Goal: Task Accomplishment & Management: Manage account settings

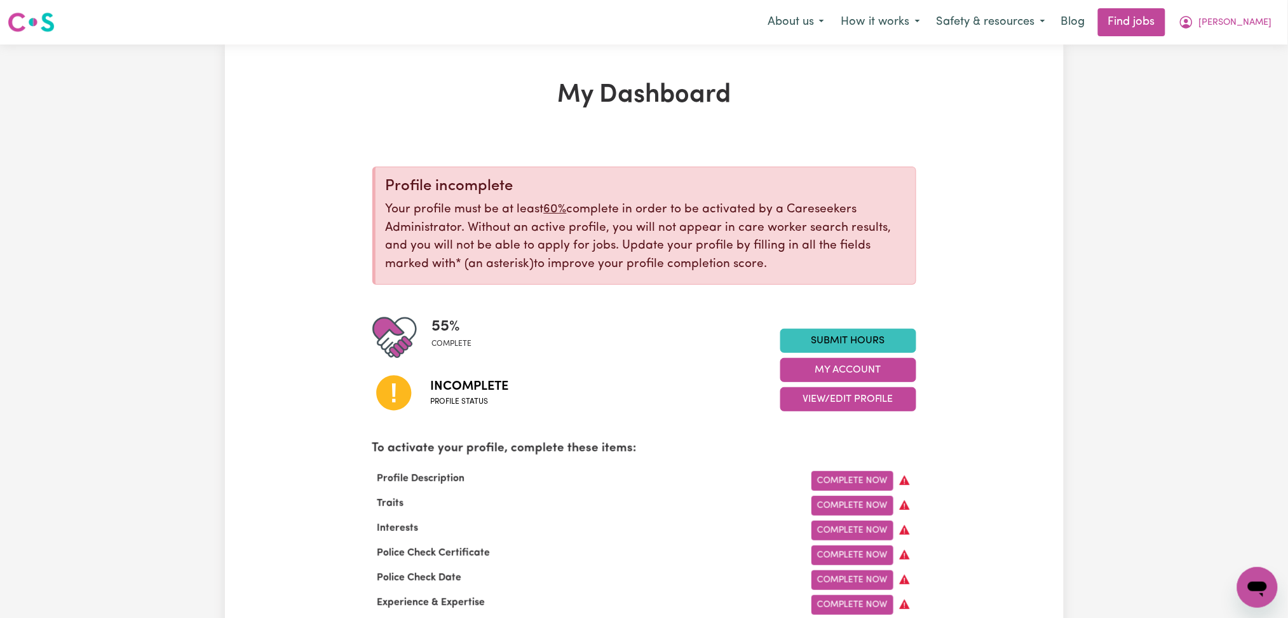
scroll to position [85, 0]
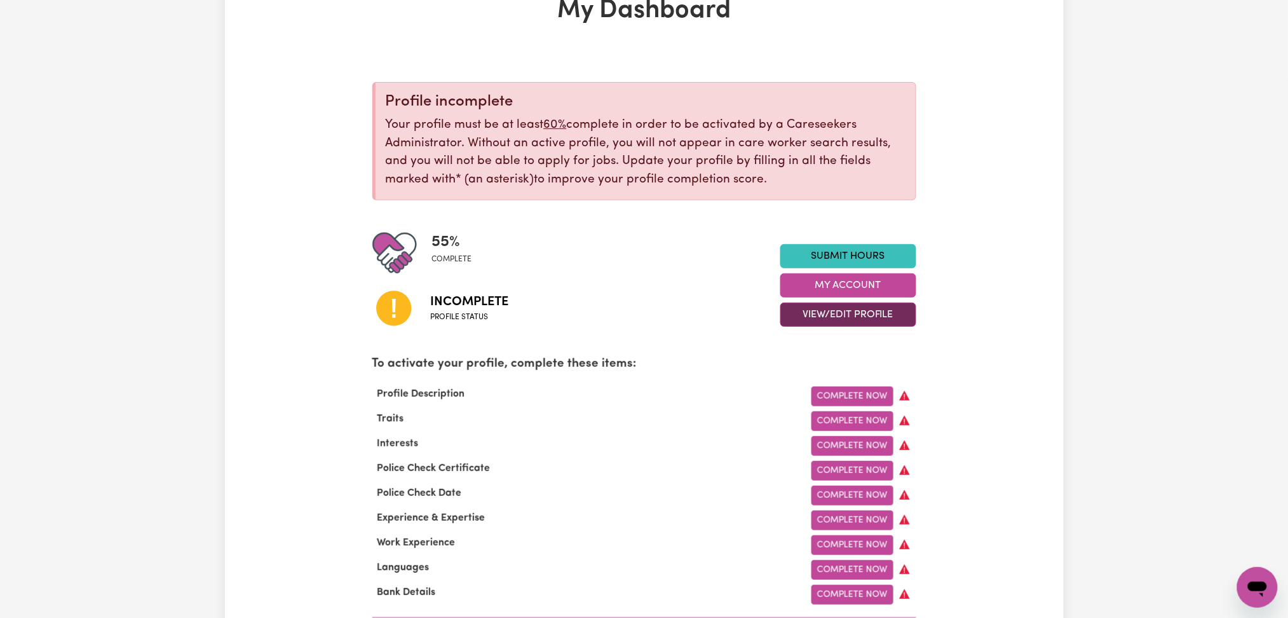
click at [841, 315] on button "View/Edit Profile" at bounding box center [848, 314] width 136 height 24
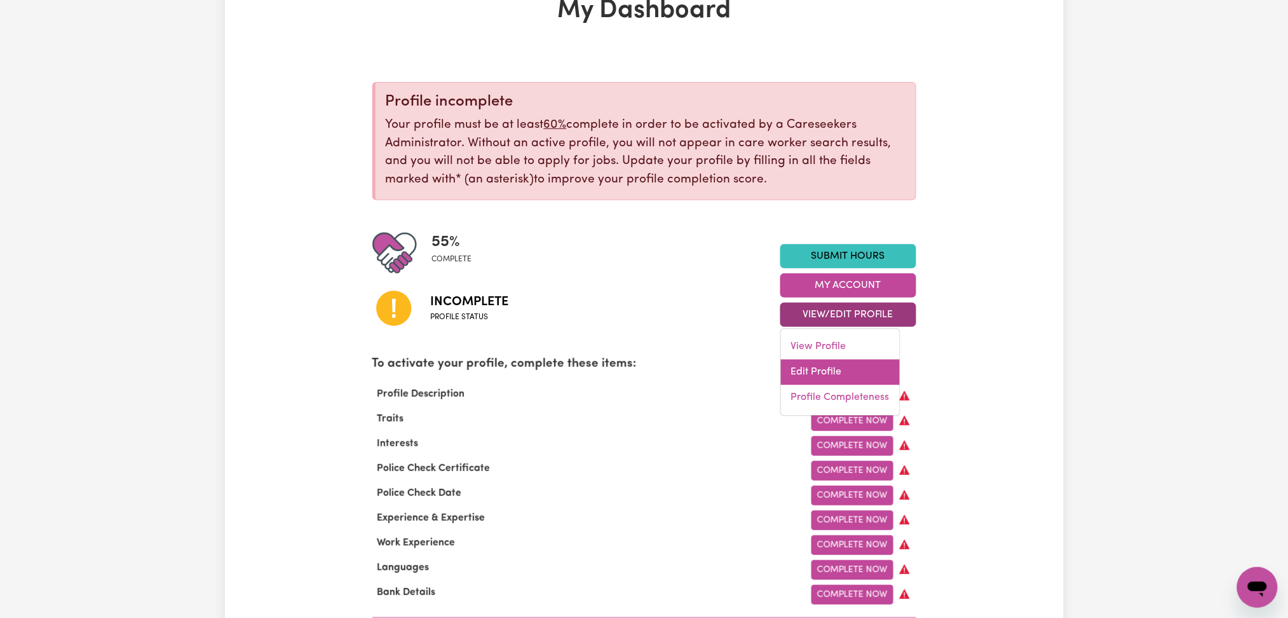
click at [832, 372] on link "Edit Profile" at bounding box center [840, 372] width 119 height 25
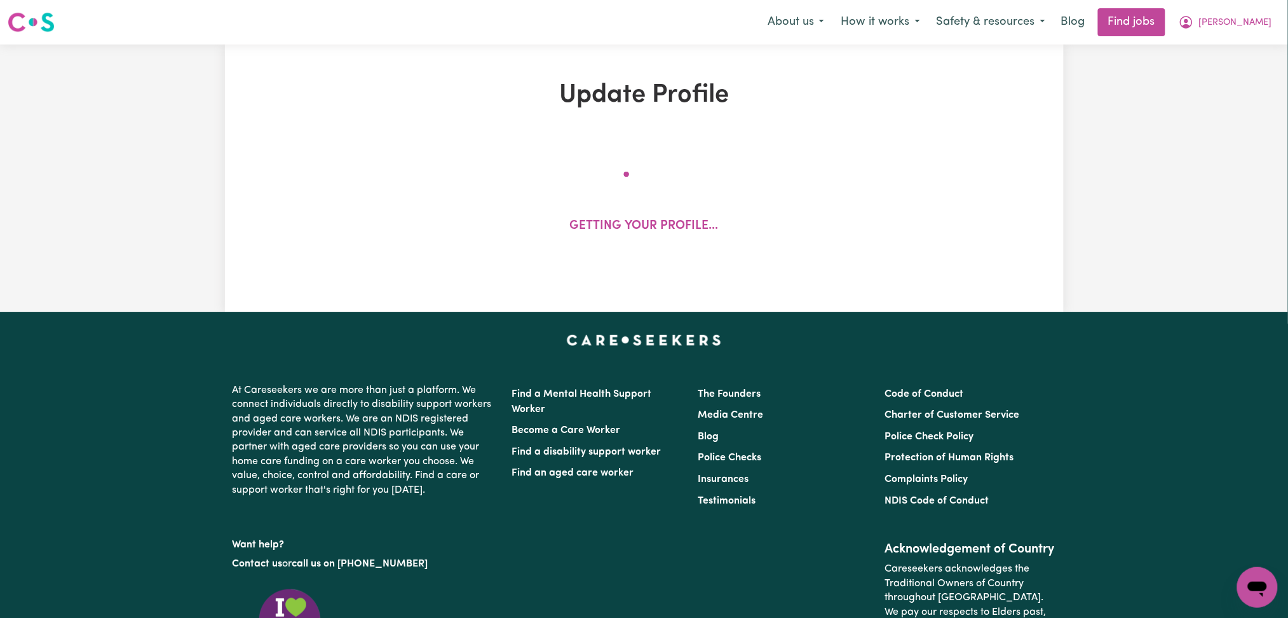
select select "[DEMOGRAPHIC_DATA]"
select select "[DEMOGRAPHIC_DATA] Citizen"
select select "Studying a healthcare related degree or qualification"
select select "38"
select select "40"
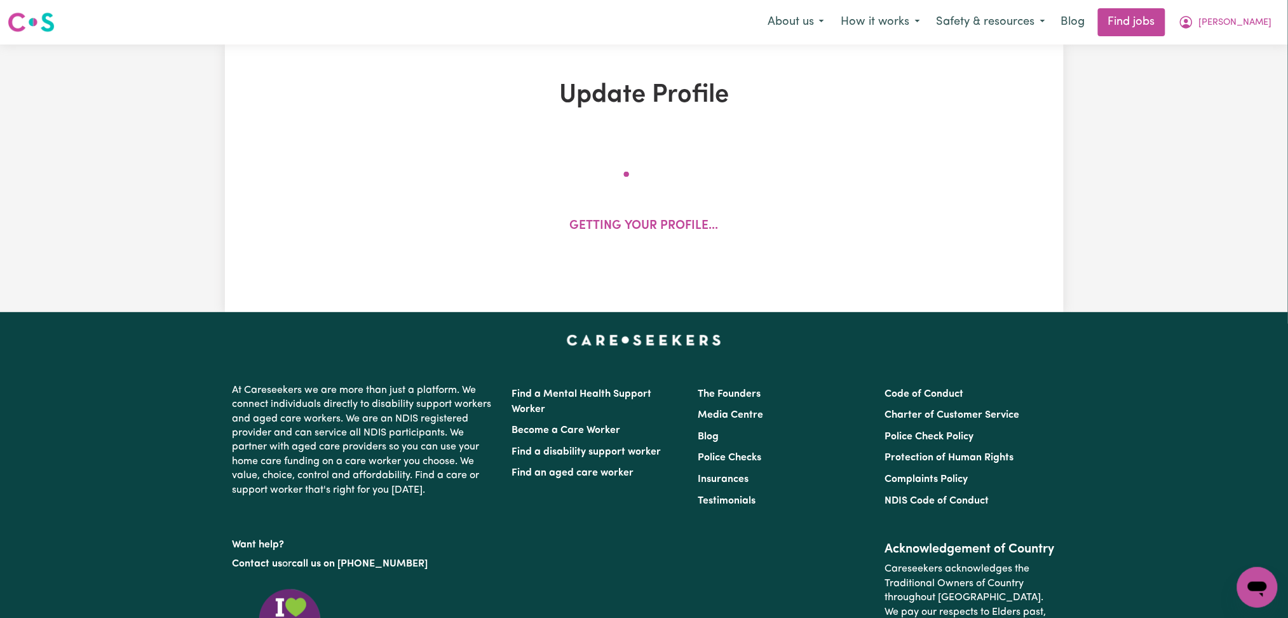
select select "44"
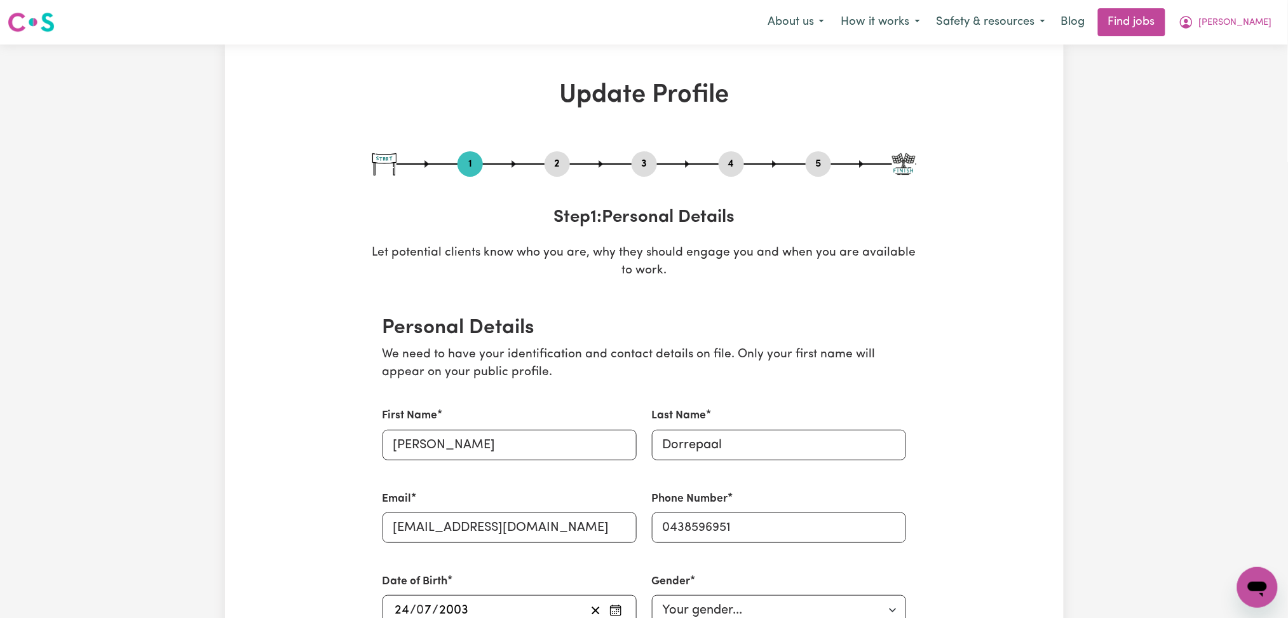
click at [565, 172] on button "2" at bounding box center [557, 164] width 25 height 17
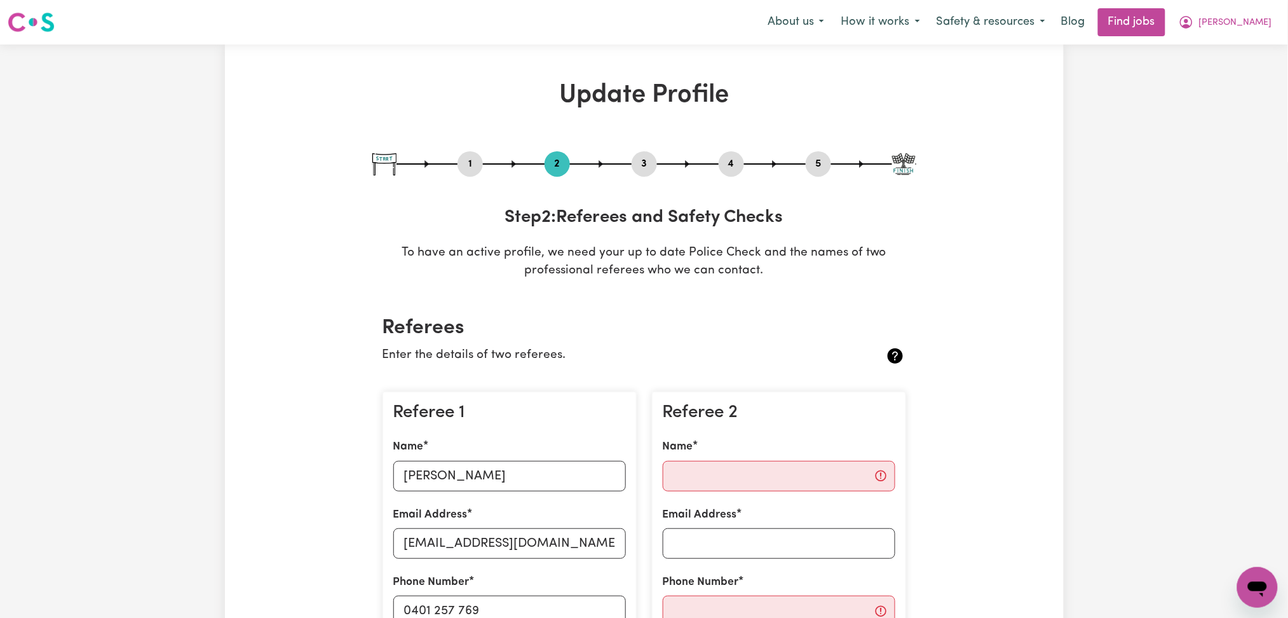
scroll to position [85, 0]
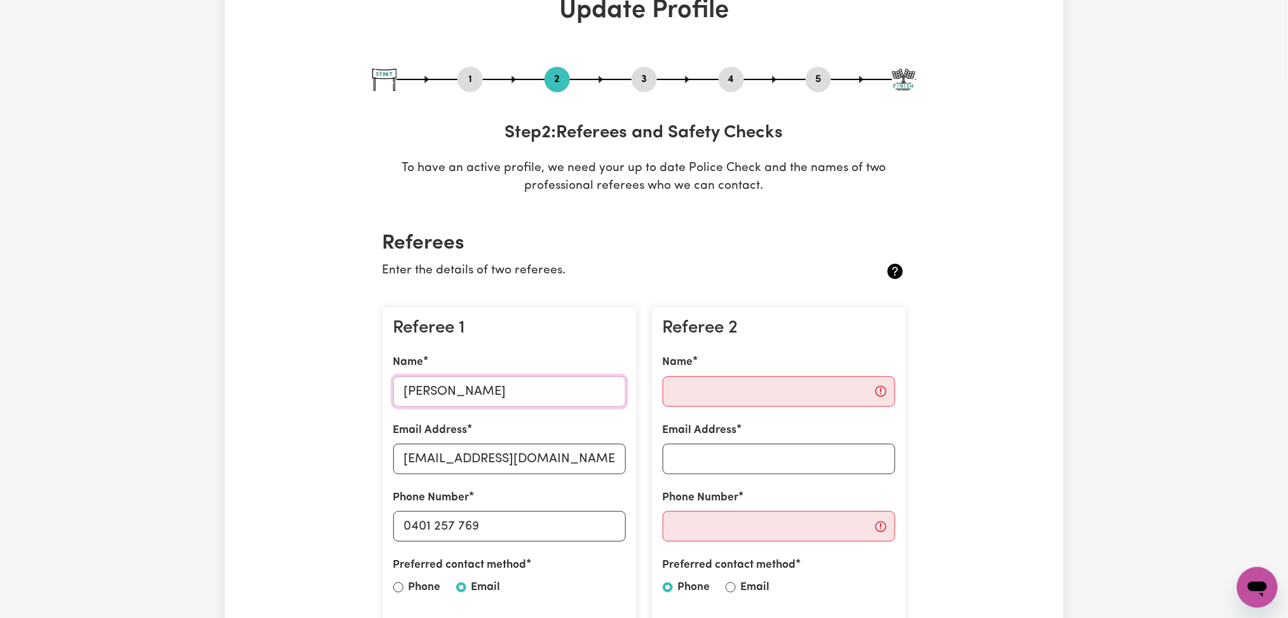
click at [517, 401] on input "[PERSON_NAME]" at bounding box center [509, 391] width 233 height 30
click at [469, 441] on div "Email Address [EMAIL_ADDRESS][DOMAIN_NAME]" at bounding box center [509, 448] width 233 height 52
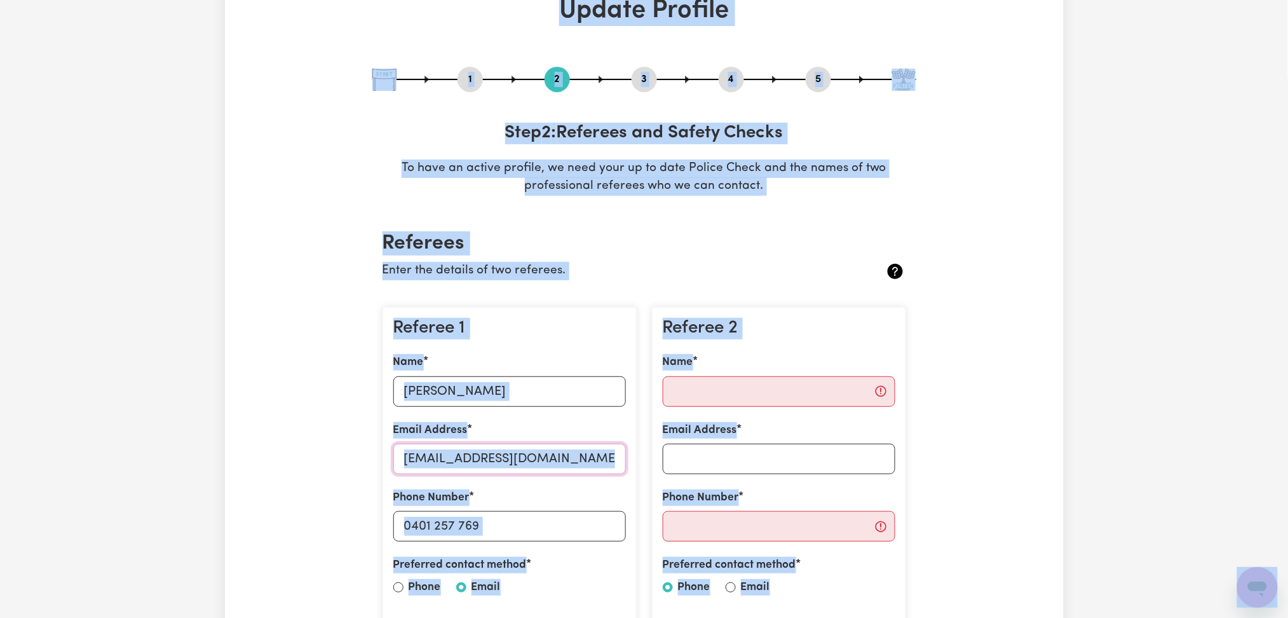
click at [475, 457] on input "[EMAIL_ADDRESS][DOMAIN_NAME]" at bounding box center [509, 458] width 233 height 30
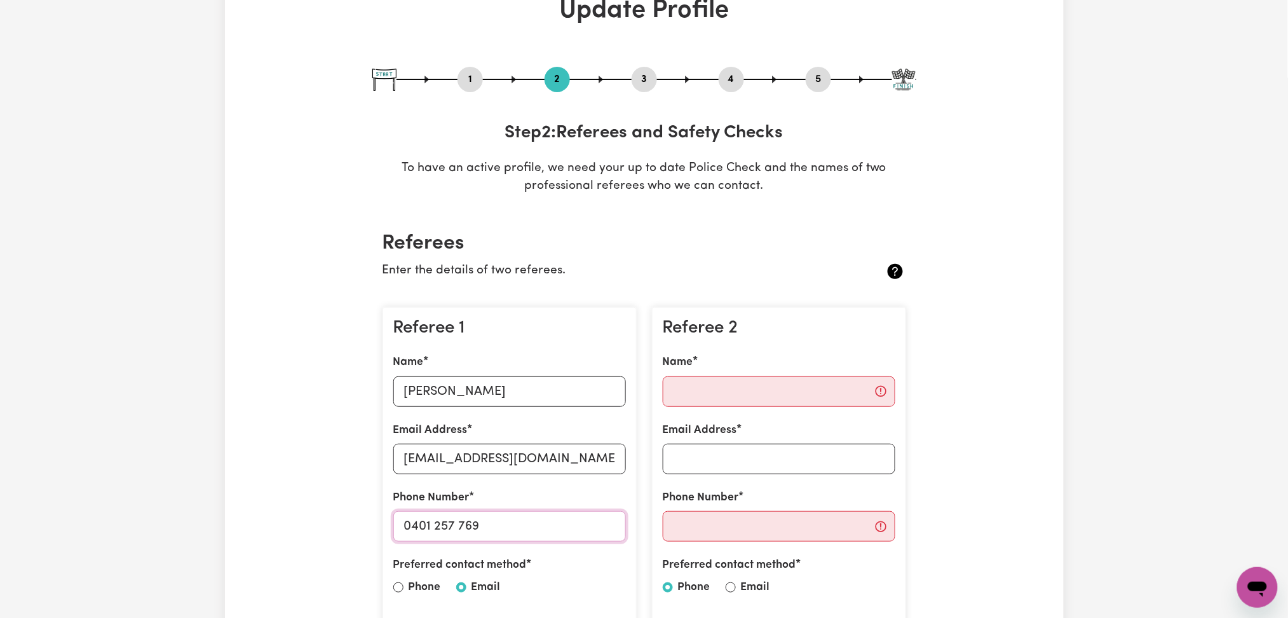
drag, startPoint x: 408, startPoint y: 522, endPoint x: 628, endPoint y: 522, distance: 220.5
click at [628, 522] on div "Referee 1 Name [PERSON_NAME] Email Address [EMAIL_ADDRESS][DOMAIN_NAME] Phone N…" at bounding box center [510, 467] width 254 height 320
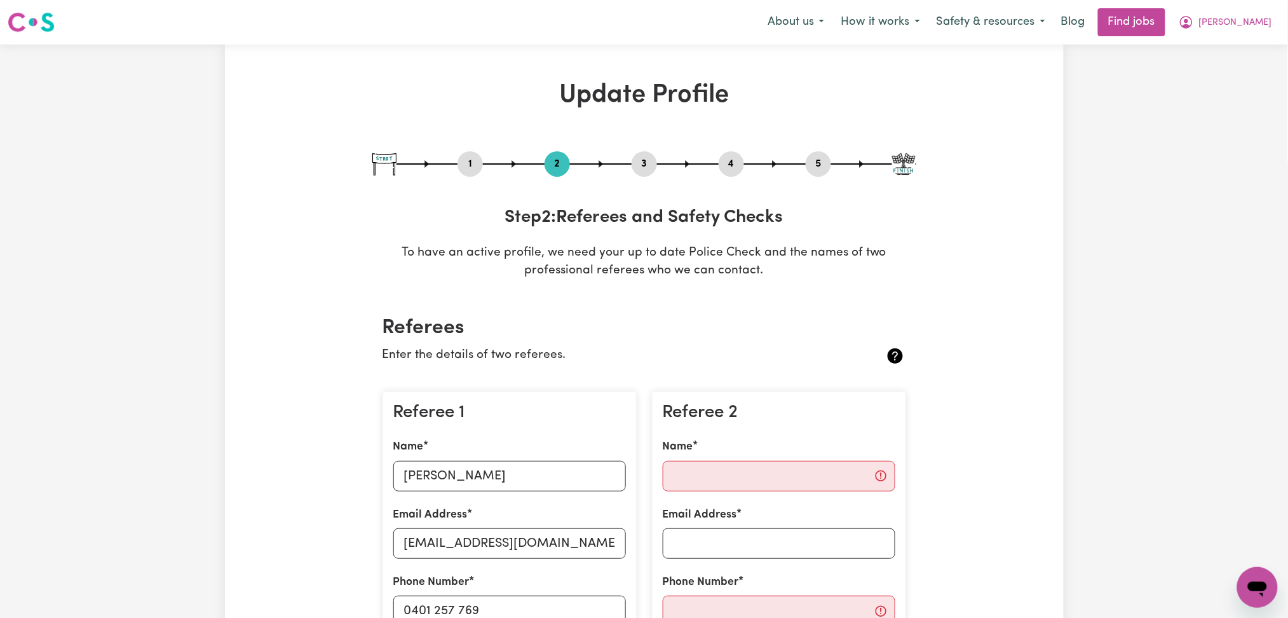
drag, startPoint x: 725, startPoint y: 158, endPoint x: 768, endPoint y: 162, distance: 43.4
click at [728, 158] on button "4" at bounding box center [731, 164] width 25 height 17
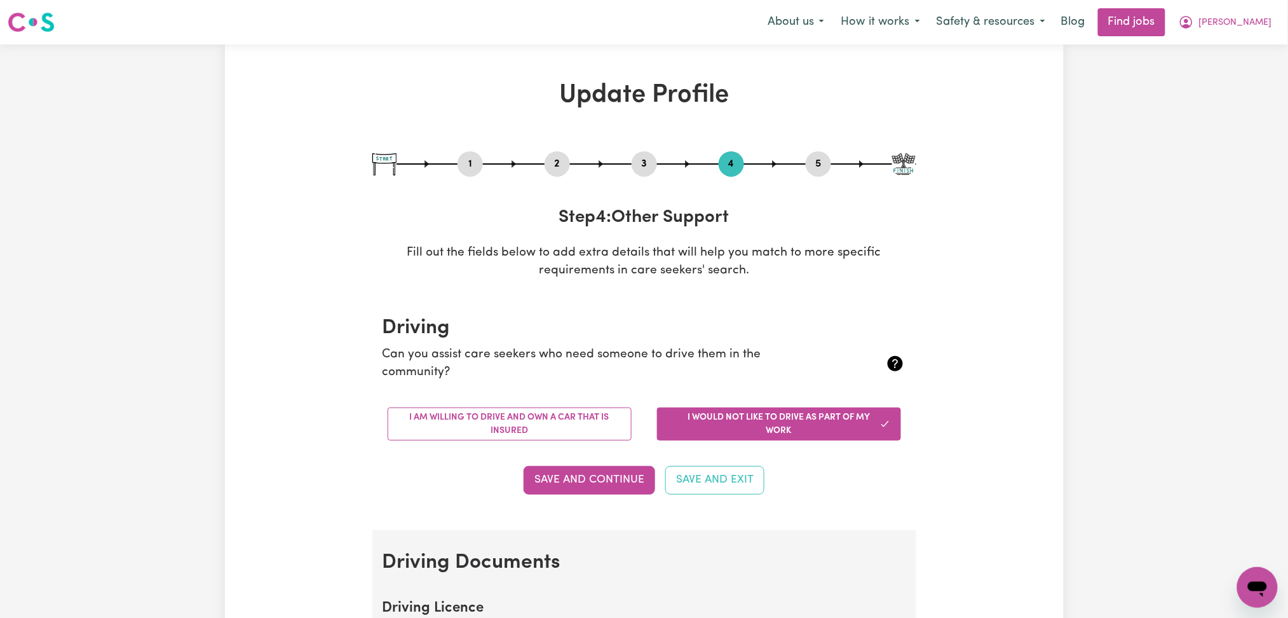
drag, startPoint x: 820, startPoint y: 164, endPoint x: 801, endPoint y: 181, distance: 26.1
click at [820, 165] on button "5" at bounding box center [818, 164] width 25 height 17
select select "I am providing services privately on my own"
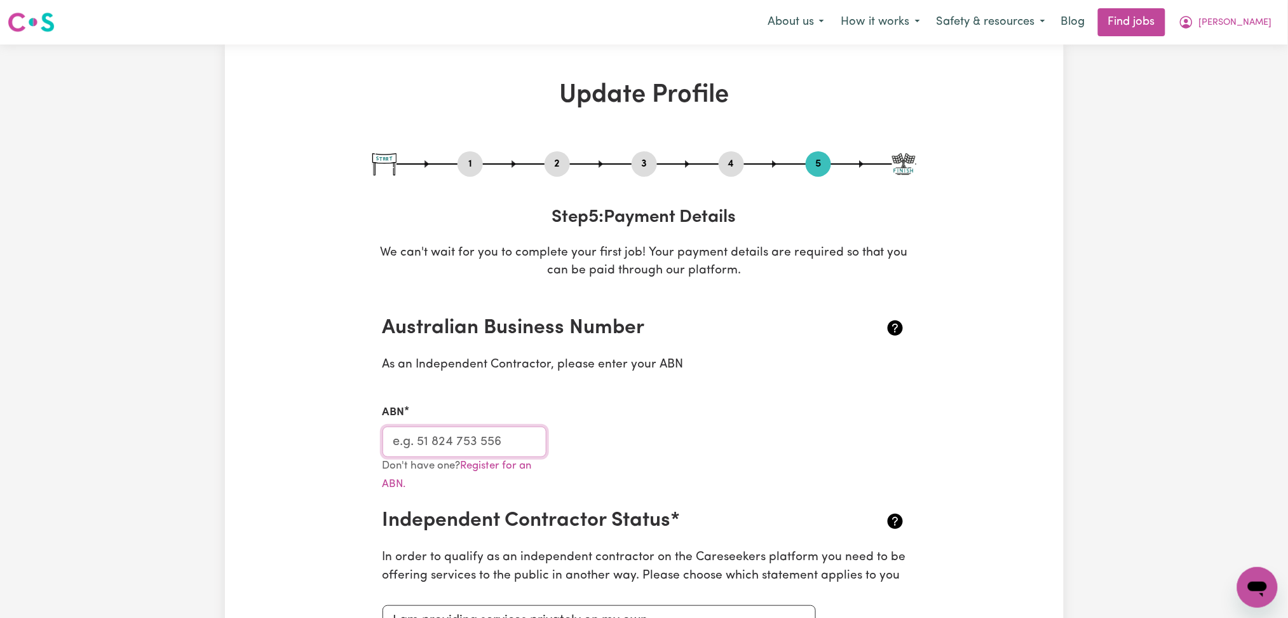
click at [469, 437] on input "ABN" at bounding box center [465, 441] width 165 height 30
